Goal: Transaction & Acquisition: Purchase product/service

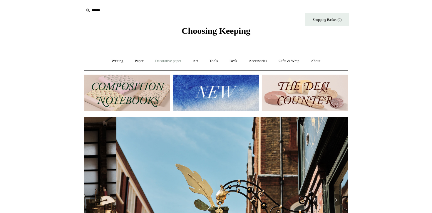
scroll to position [0, 264]
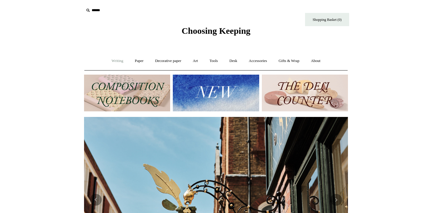
click at [117, 58] on link "Writing +" at bounding box center [117, 61] width 22 height 16
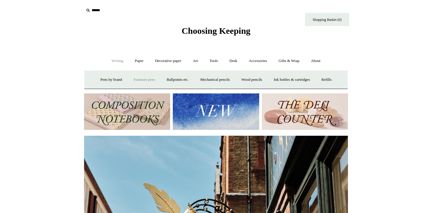
click at [130, 80] on link "Fountain pens +" at bounding box center [144, 80] width 32 height 16
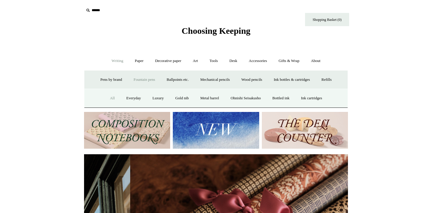
scroll to position [0, 528]
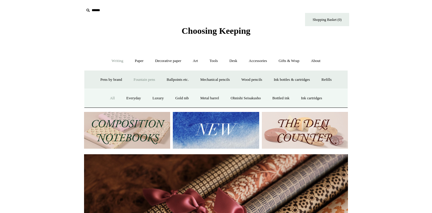
click at [105, 97] on link "All" at bounding box center [113, 99] width 16 height 16
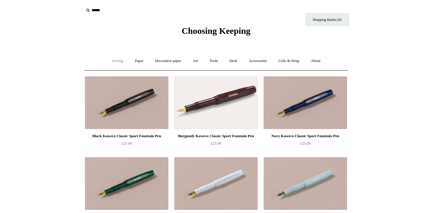
click at [110, 62] on link "Writing +" at bounding box center [117, 61] width 22 height 16
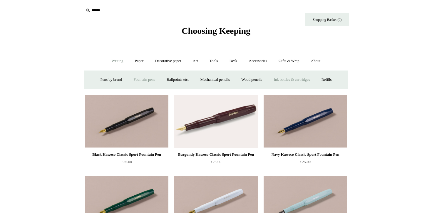
click at [304, 80] on link "Ink bottles & cartridges +" at bounding box center [292, 80] width 47 height 16
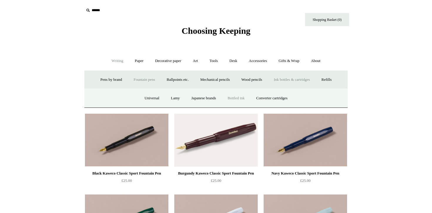
click at [242, 100] on link "Bottled ink" at bounding box center [236, 99] width 28 height 16
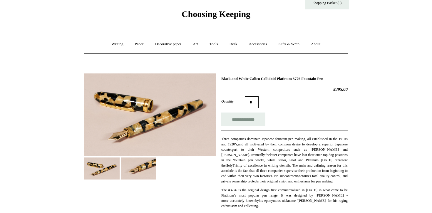
scroll to position [13, 0]
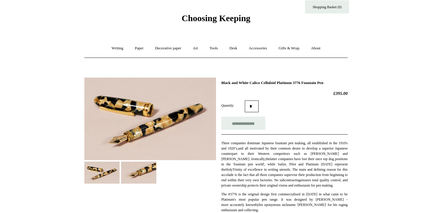
click at [129, 177] on img at bounding box center [138, 173] width 35 height 22
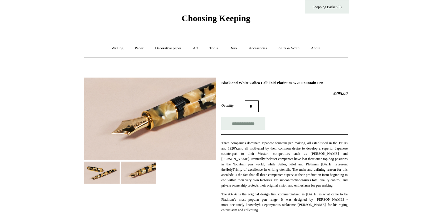
click at [107, 166] on img at bounding box center [101, 173] width 35 height 22
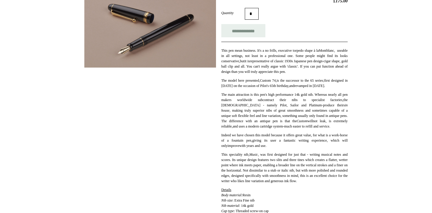
scroll to position [87, 0]
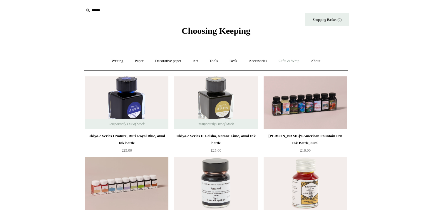
click at [292, 61] on link "Gifts & Wrap +" at bounding box center [289, 61] width 31 height 16
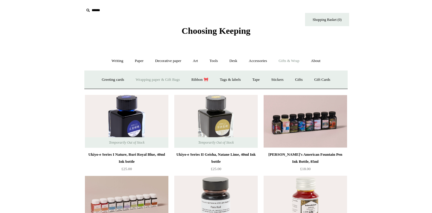
click at [159, 80] on link "Wrapping paper & Gift Bags" at bounding box center [158, 80] width 55 height 16
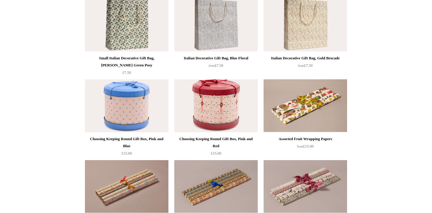
scroll to position [91, 0]
